Goal: Download file/media

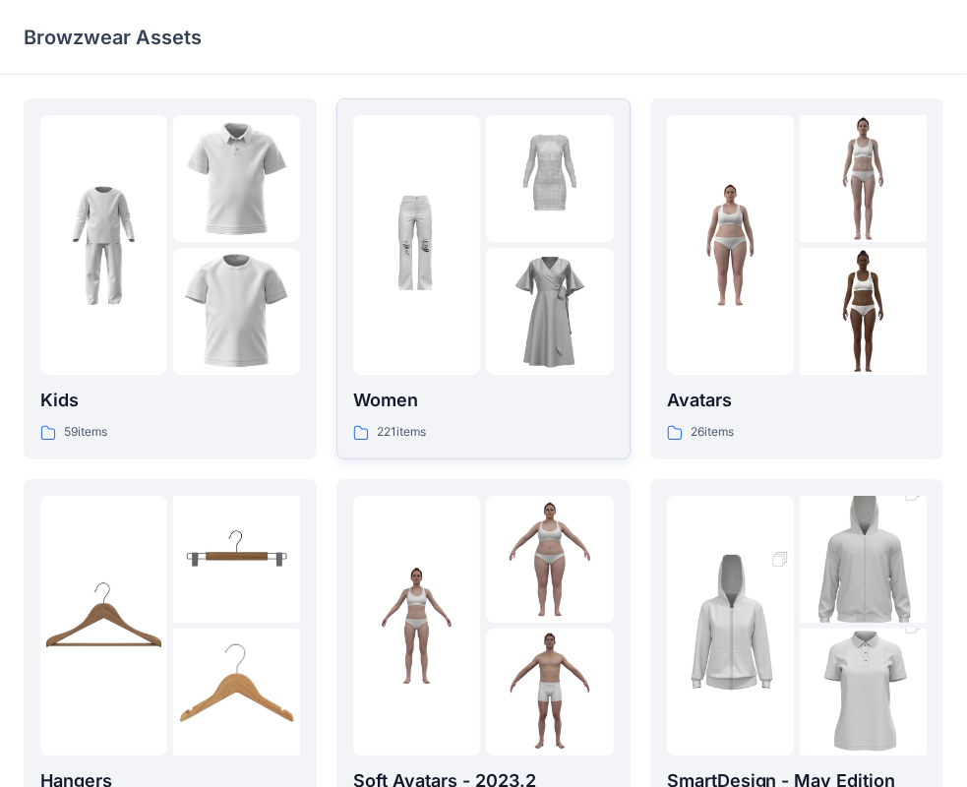
click at [524, 264] on img at bounding box center [549, 311] width 127 height 127
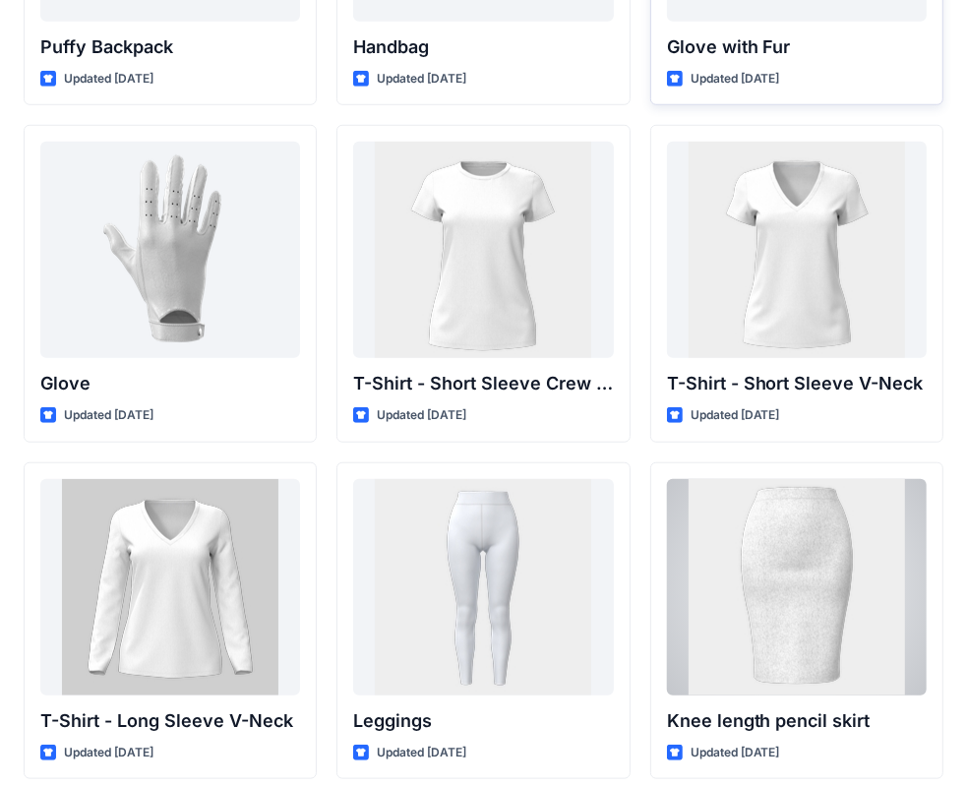
scroll to position [15540, 0]
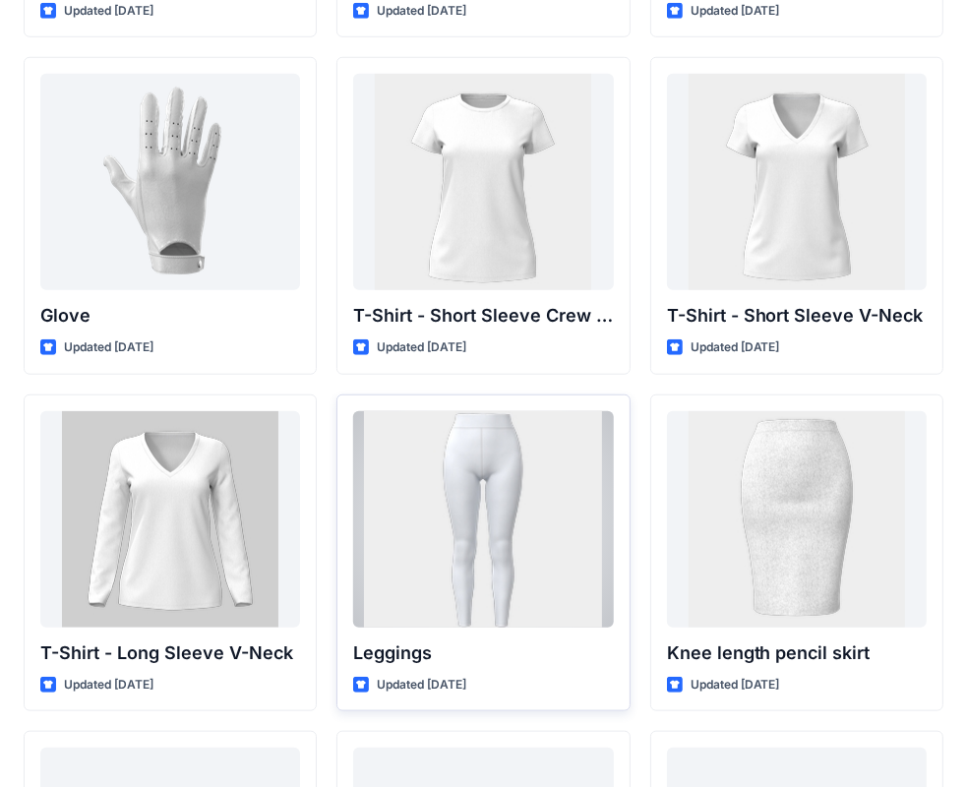
click at [373, 522] on div at bounding box center [483, 519] width 260 height 216
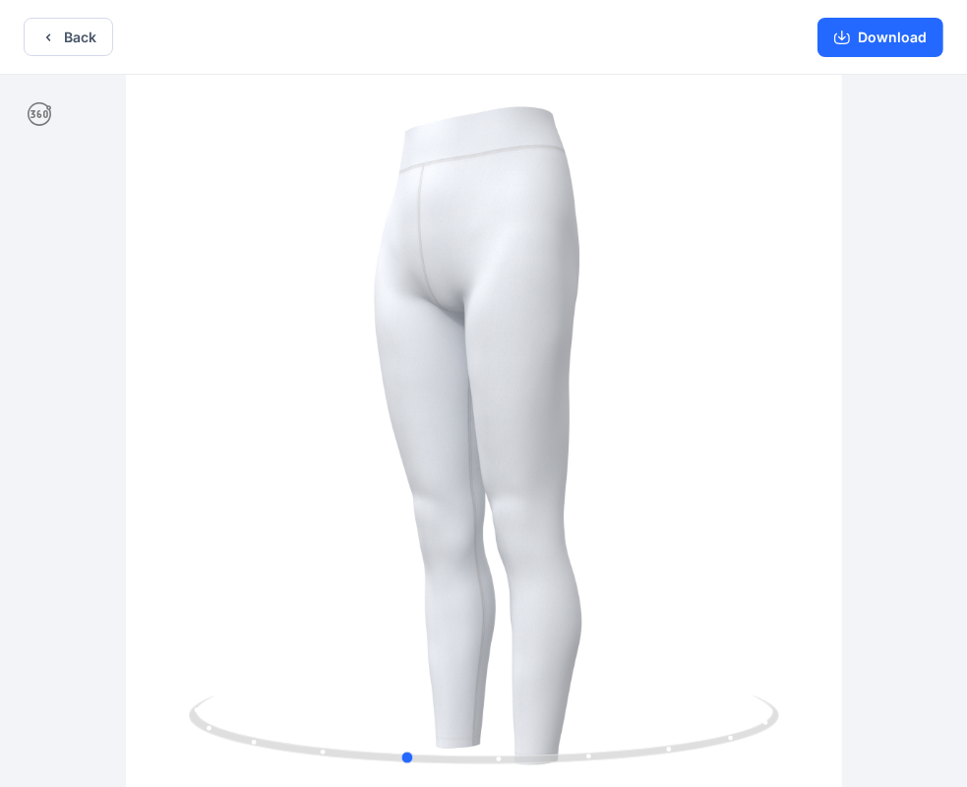
drag, startPoint x: 675, startPoint y: 514, endPoint x: 608, endPoint y: 511, distance: 67.0
click at [608, 511] on div at bounding box center [483, 433] width 967 height 716
click at [67, 35] on button "Back" at bounding box center [69, 37] width 90 height 38
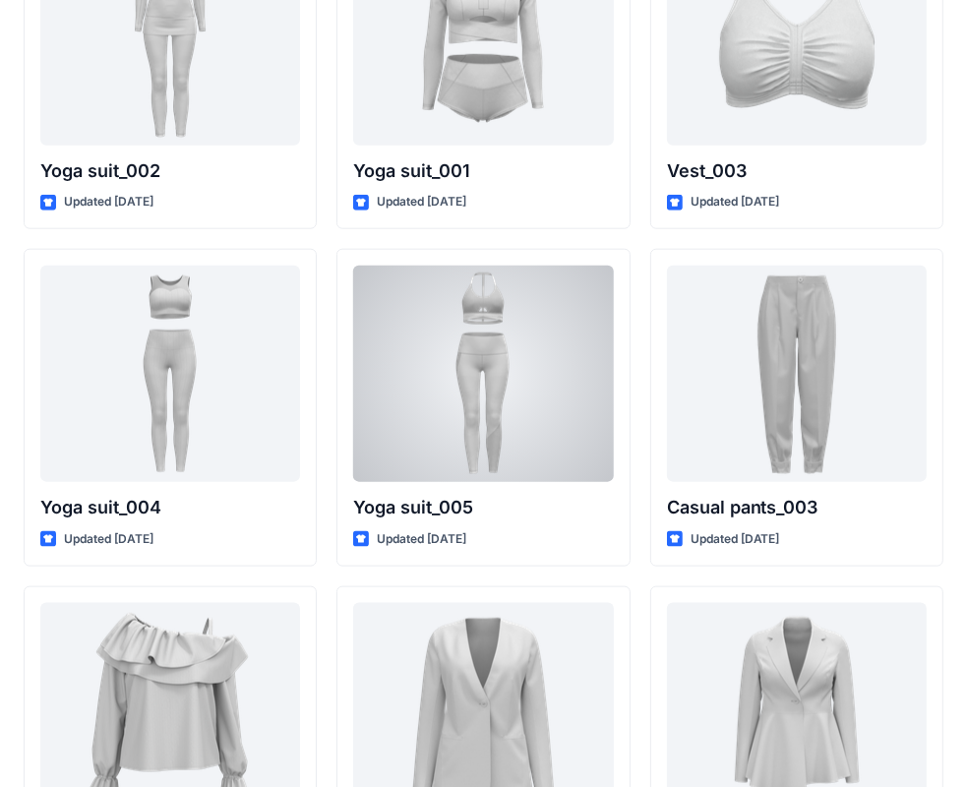
scroll to position [10887, 0]
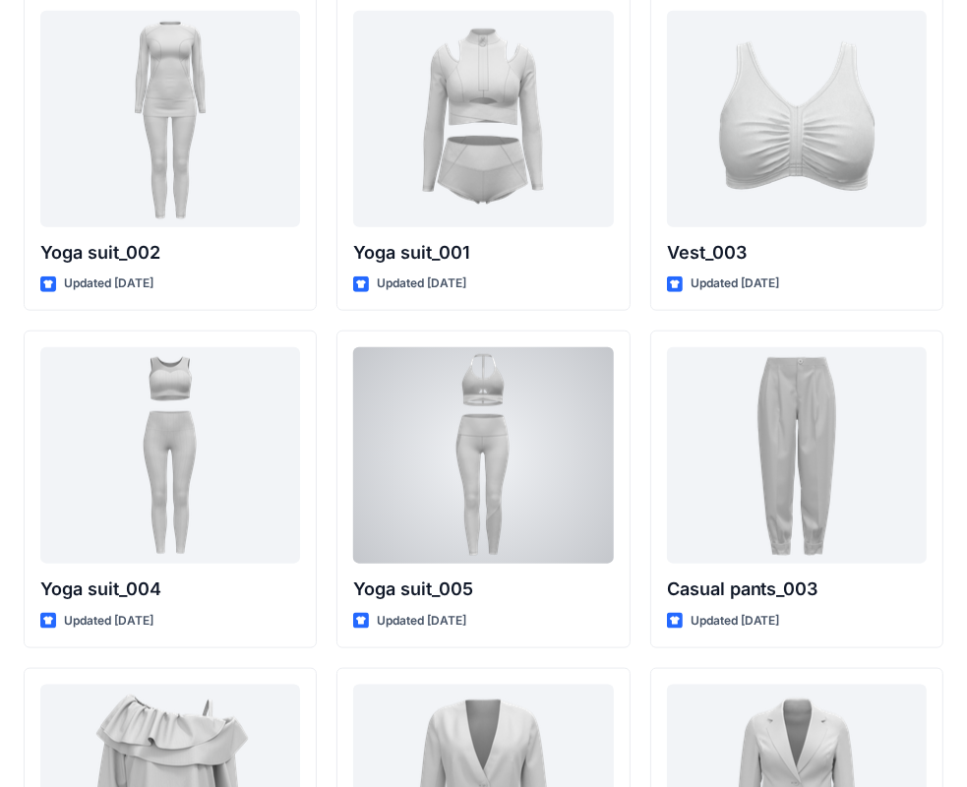
click at [599, 466] on div at bounding box center [483, 455] width 260 height 216
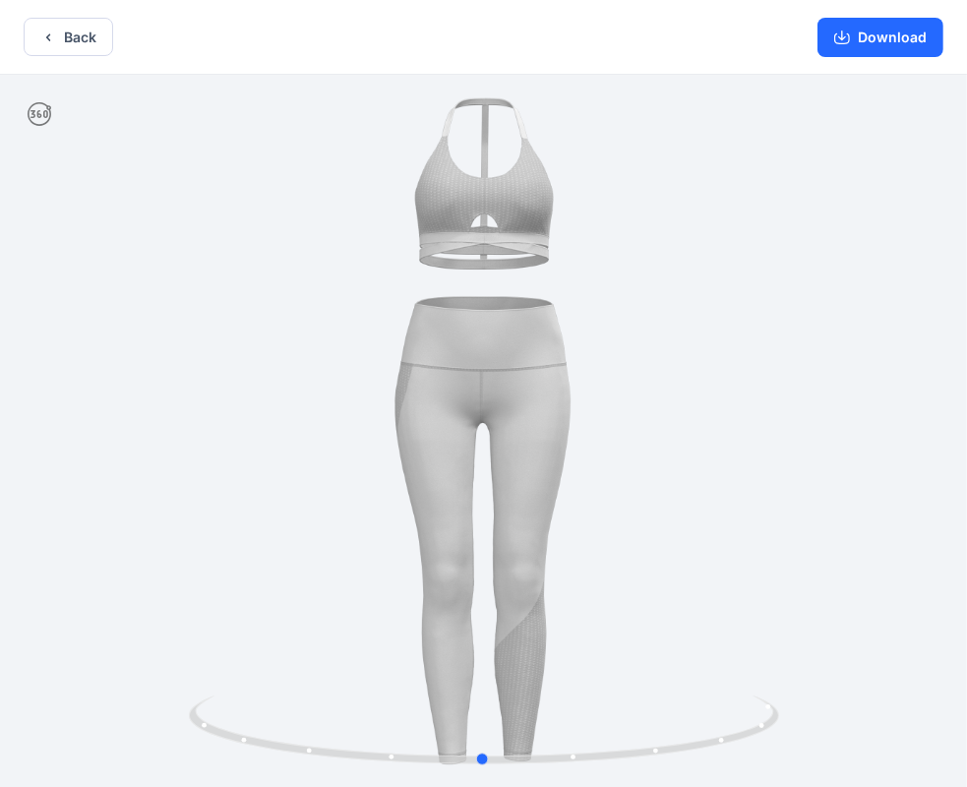
drag, startPoint x: 695, startPoint y: 748, endPoint x: 646, endPoint y: 677, distance: 86.2
click at [701, 771] on div at bounding box center [483, 433] width 967 height 716
click at [71, 33] on button "Back" at bounding box center [69, 37] width 90 height 38
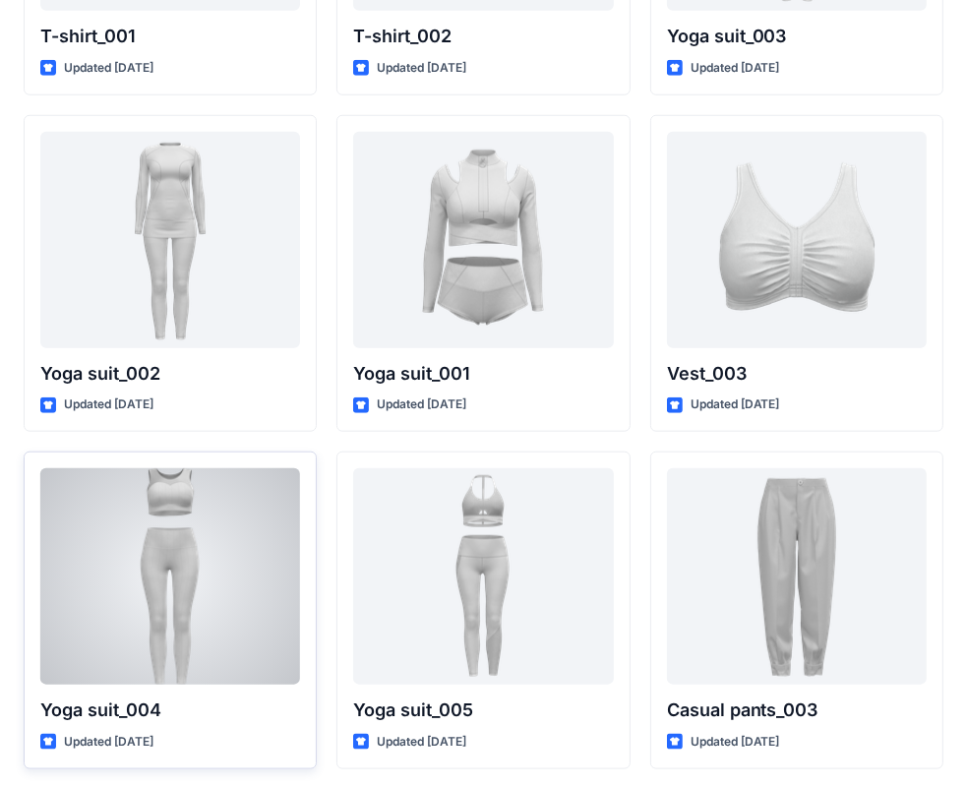
scroll to position [10690, 0]
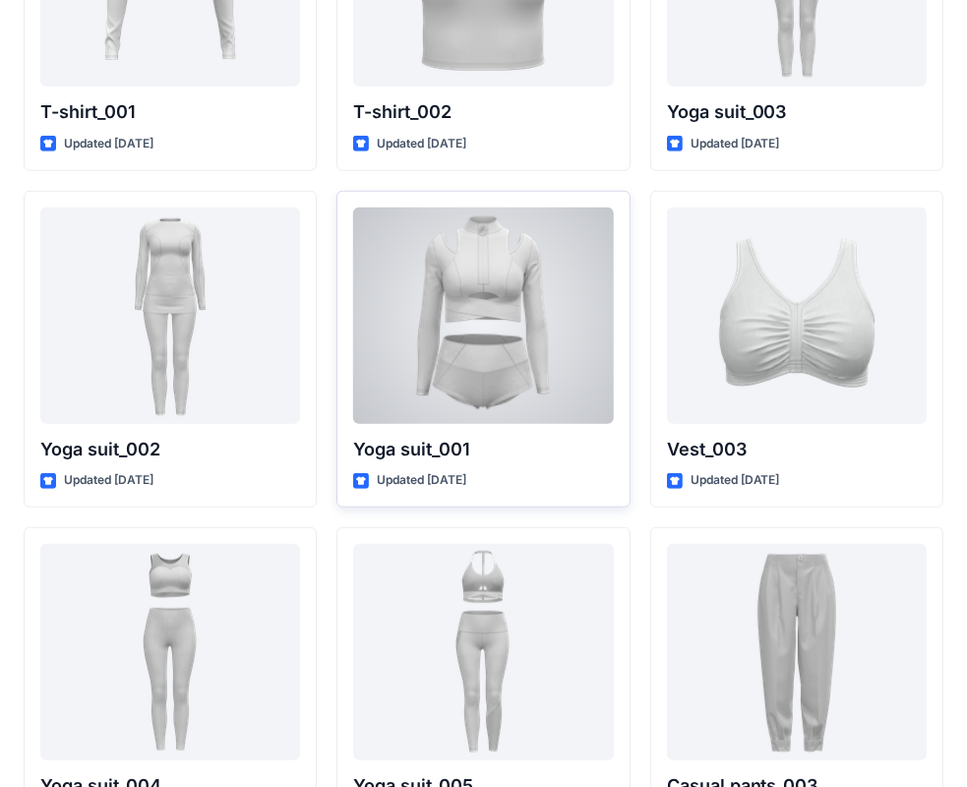
click at [452, 362] on div at bounding box center [483, 316] width 260 height 216
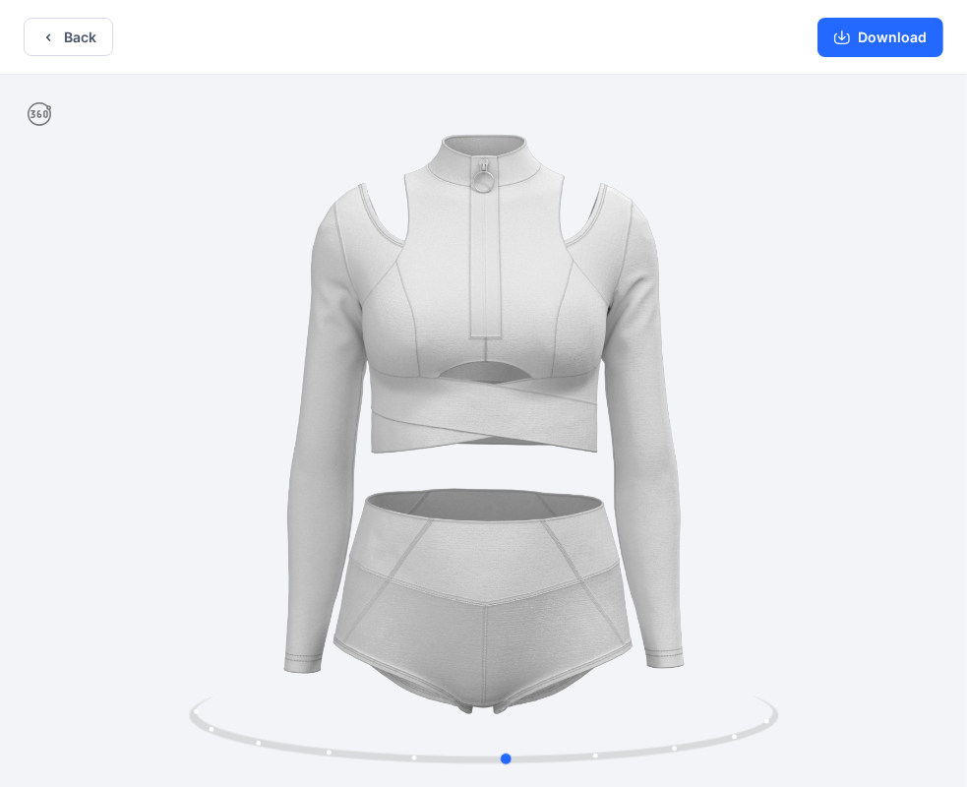
drag, startPoint x: 728, startPoint y: 736, endPoint x: 161, endPoint y: 719, distance: 566.8
click at [161, 719] on div at bounding box center [483, 433] width 967 height 716
click at [871, 41] on button "Download" at bounding box center [880, 37] width 126 height 39
click at [58, 46] on button "Back" at bounding box center [69, 37] width 90 height 38
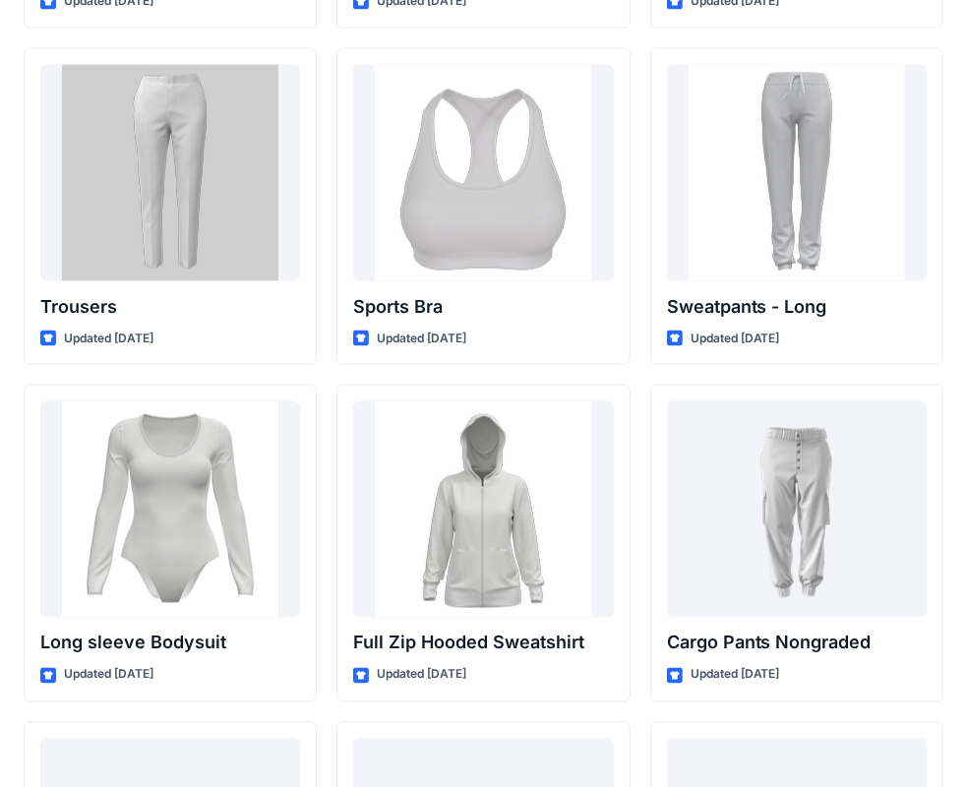
scroll to position [17937, 0]
